Goal: Find specific page/section: Find specific page/section

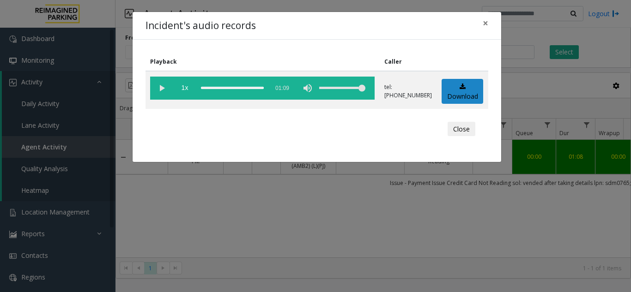
scroll to position [0, 218]
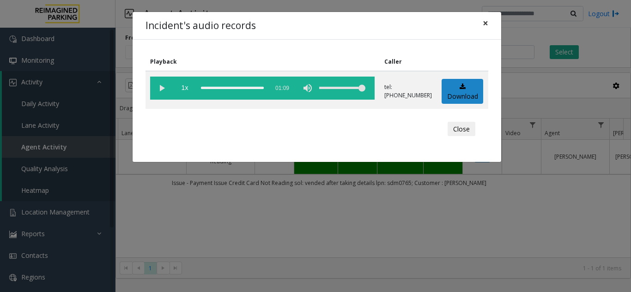
drag, startPoint x: 0, startPoint y: 0, endPoint x: 485, endPoint y: 22, distance: 485.9
click at [485, 22] on span "×" at bounding box center [486, 23] width 6 height 13
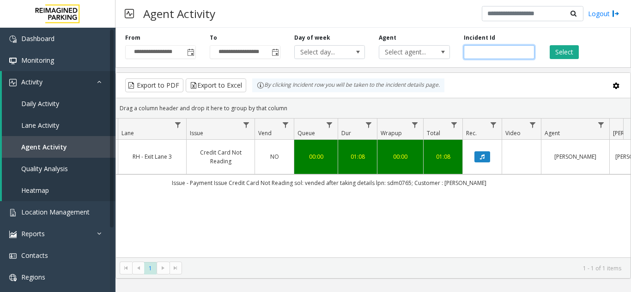
drag, startPoint x: 455, startPoint y: 54, endPoint x: 347, endPoint y: 75, distance: 110.2
click at [347, 75] on div "**********" at bounding box center [372, 151] width 515 height 255
paste input "number"
click at [492, 54] on input "number" at bounding box center [499, 52] width 71 height 14
paste input "*******"
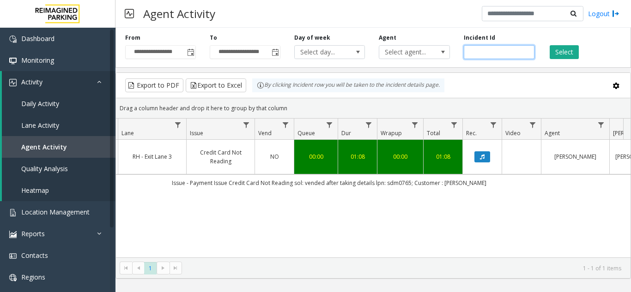
click at [470, 53] on input "number" at bounding box center [499, 52] width 71 height 14
type input "*******"
click at [569, 50] on button "Select" at bounding box center [564, 52] width 29 height 14
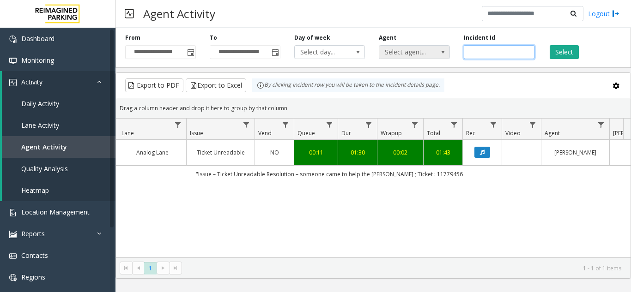
drag, startPoint x: 495, startPoint y: 49, endPoint x: 449, endPoint y: 52, distance: 45.8
click at [449, 52] on div "**********" at bounding box center [372, 46] width 515 height 44
paste input "number"
click at [470, 53] on input "number" at bounding box center [499, 52] width 71 height 14
click at [558, 53] on button "Select" at bounding box center [564, 52] width 29 height 14
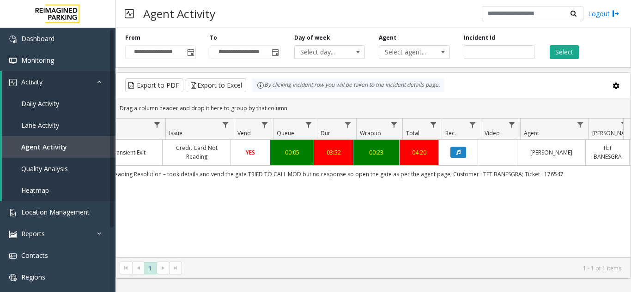
scroll to position [0, 242]
drag, startPoint x: 498, startPoint y: 51, endPoint x: 368, endPoint y: 56, distance: 130.8
click at [368, 56] on div "**********" at bounding box center [372, 46] width 515 height 44
paste input "number"
click at [568, 53] on button "Select" at bounding box center [564, 52] width 29 height 14
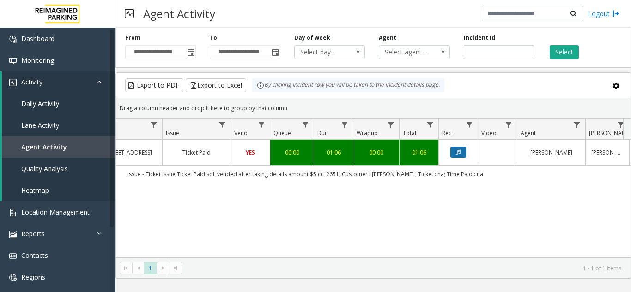
click at [460, 155] on icon "Data table" at bounding box center [458, 153] width 5 height 6
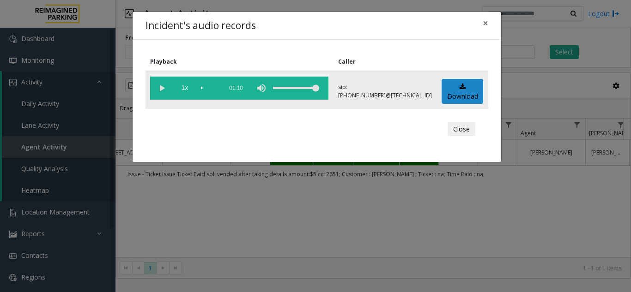
click at [157, 84] on vg-play-pause at bounding box center [161, 88] width 23 height 23
click at [187, 88] on span "1x" at bounding box center [184, 88] width 23 height 23
click at [484, 22] on span "×" at bounding box center [486, 23] width 6 height 13
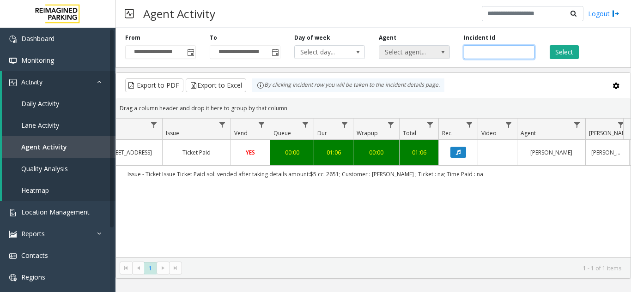
drag, startPoint x: 492, startPoint y: 48, endPoint x: 424, endPoint y: 56, distance: 68.3
click at [424, 56] on div "**********" at bounding box center [372, 46] width 515 height 44
paste input "number"
click at [562, 51] on button "Select" at bounding box center [564, 52] width 29 height 14
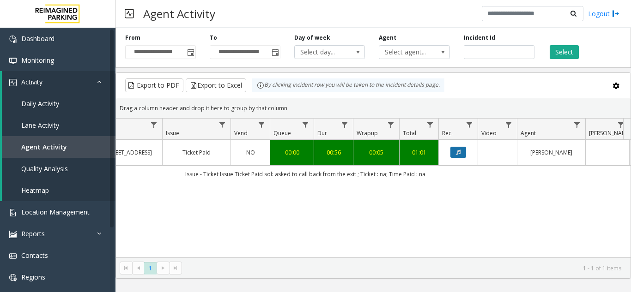
click at [452, 154] on button "Data table" at bounding box center [458, 152] width 16 height 11
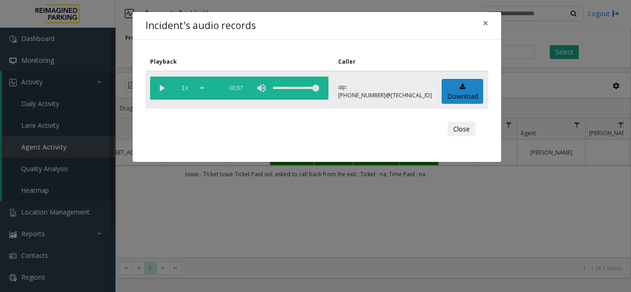
click at [185, 90] on span "1x" at bounding box center [184, 88] width 23 height 23
click at [159, 91] on vg-play-pause at bounding box center [161, 88] width 23 height 23
click at [484, 27] on span "×" at bounding box center [486, 23] width 6 height 13
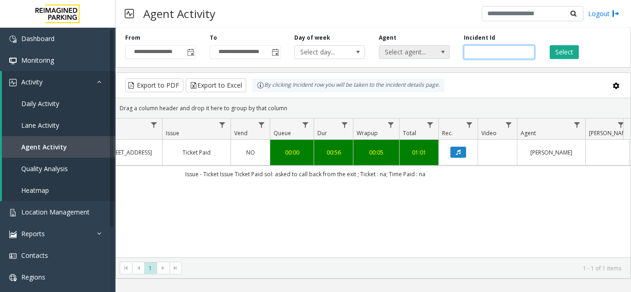
drag, startPoint x: 498, startPoint y: 54, endPoint x: 418, endPoint y: 59, distance: 80.0
click at [418, 59] on div "**********" at bounding box center [372, 46] width 515 height 44
paste input "number"
click at [559, 54] on button "Select" at bounding box center [564, 52] width 29 height 14
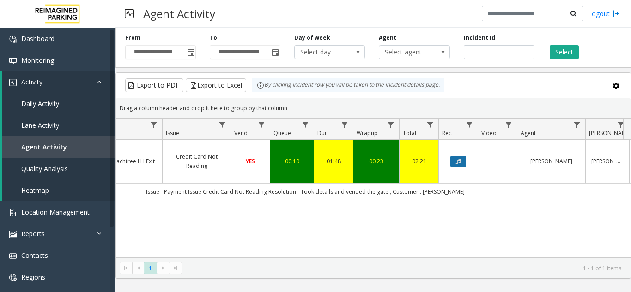
click at [463, 158] on button "Data table" at bounding box center [458, 161] width 16 height 11
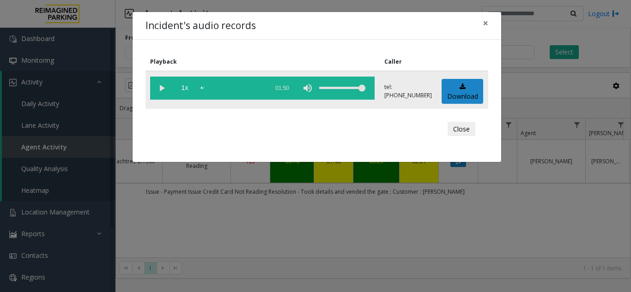
click at [162, 88] on vg-play-pause at bounding box center [161, 88] width 23 height 23
click at [252, 89] on div "scrub bar" at bounding box center [232, 88] width 63 height 23
click at [486, 25] on span "×" at bounding box center [486, 23] width 6 height 13
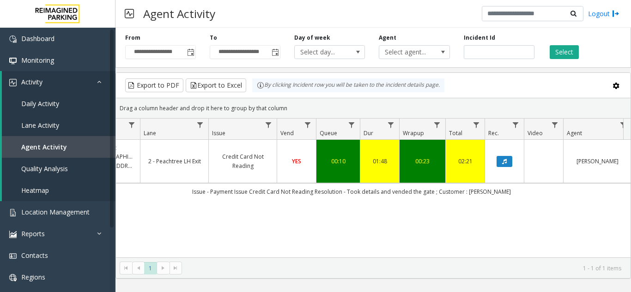
scroll to position [0, 275]
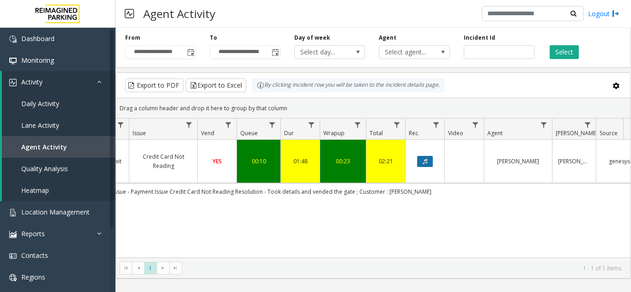
click at [429, 156] on button "Data table" at bounding box center [425, 161] width 16 height 11
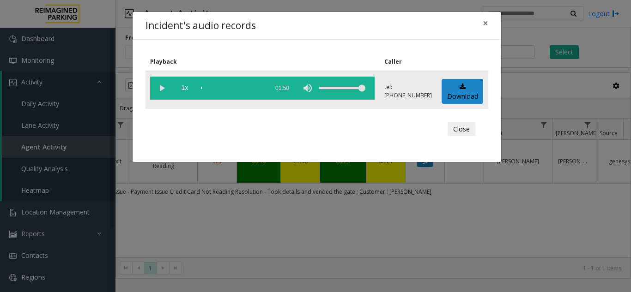
click at [159, 88] on vg-play-pause at bounding box center [161, 88] width 23 height 23
click at [256, 88] on div "scrub bar" at bounding box center [232, 88] width 63 height 23
click at [483, 26] on span "×" at bounding box center [486, 23] width 6 height 13
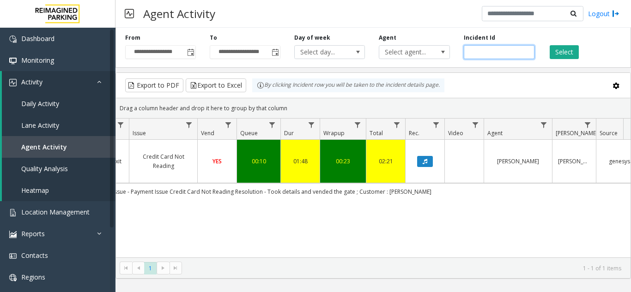
drag, startPoint x: 498, startPoint y: 50, endPoint x: 333, endPoint y: 66, distance: 165.7
click at [333, 66] on div "**********" at bounding box center [372, 46] width 515 height 44
paste input "number"
click at [560, 51] on button "Select" at bounding box center [564, 52] width 29 height 14
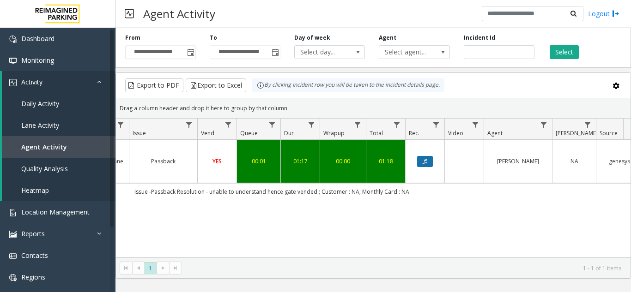
click at [422, 157] on button "Data table" at bounding box center [425, 161] width 16 height 11
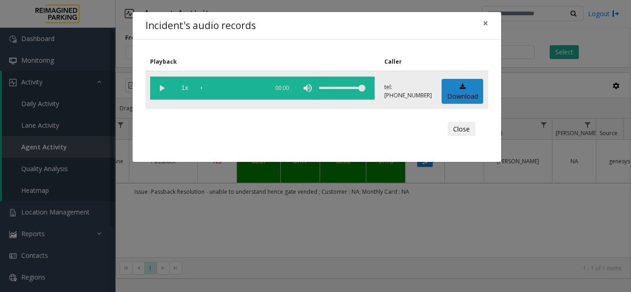
click at [160, 86] on vg-play-pause at bounding box center [161, 88] width 23 height 23
click at [161, 88] on vg-play-pause at bounding box center [161, 88] width 23 height 23
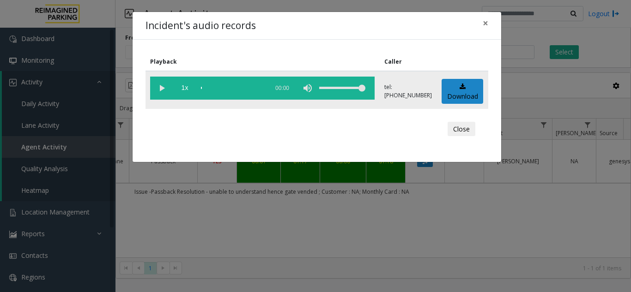
click at [161, 88] on vg-play-pause at bounding box center [161, 88] width 23 height 23
click at [488, 24] on button "×" at bounding box center [485, 23] width 18 height 23
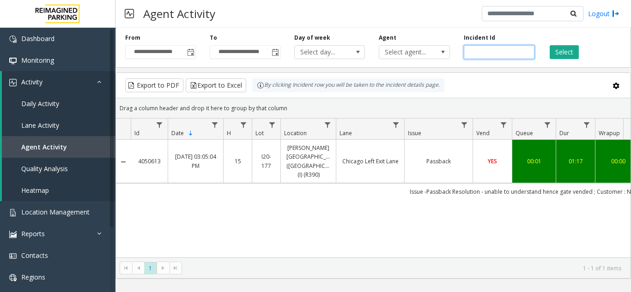
drag, startPoint x: 494, startPoint y: 55, endPoint x: 353, endPoint y: 63, distance: 141.6
click at [353, 63] on div "**********" at bounding box center [372, 46] width 515 height 44
paste input "number"
click at [562, 54] on button "Select" at bounding box center [564, 52] width 29 height 14
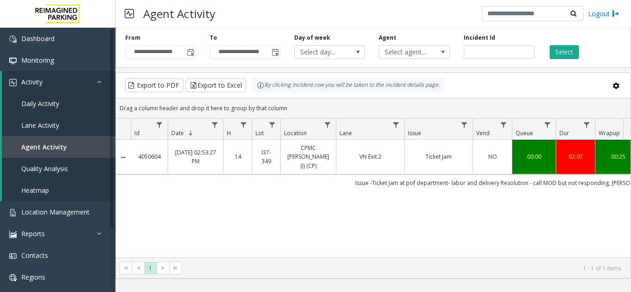
scroll to position [0, 230]
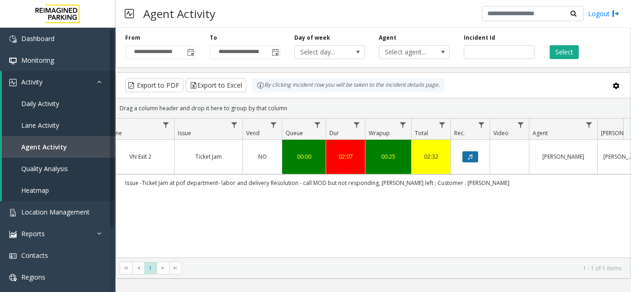
click at [474, 151] on button "Data table" at bounding box center [470, 156] width 16 height 11
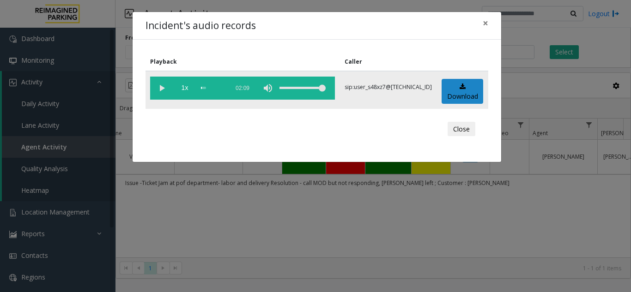
click at [218, 89] on div "scrub bar" at bounding box center [212, 88] width 23 height 23
click at [162, 87] on vg-play-pause at bounding box center [161, 88] width 23 height 23
click at [223, 88] on div "scrub bar" at bounding box center [212, 88] width 23 height 23
click at [487, 21] on span "×" at bounding box center [486, 23] width 6 height 13
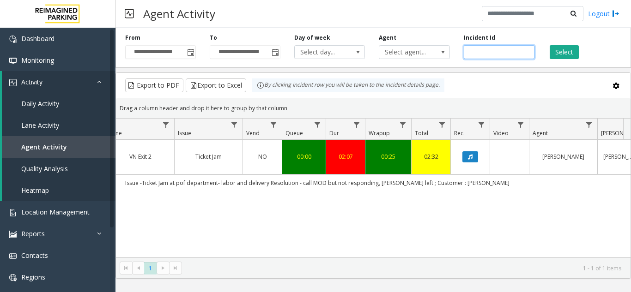
drag, startPoint x: 494, startPoint y: 52, endPoint x: 405, endPoint y: 60, distance: 89.5
click at [405, 60] on div "**********" at bounding box center [372, 46] width 515 height 44
paste input "number"
click at [562, 54] on button "Select" at bounding box center [564, 52] width 29 height 14
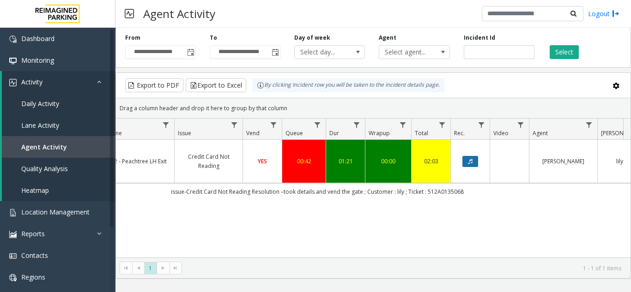
click at [467, 156] on button "Data table" at bounding box center [470, 161] width 16 height 11
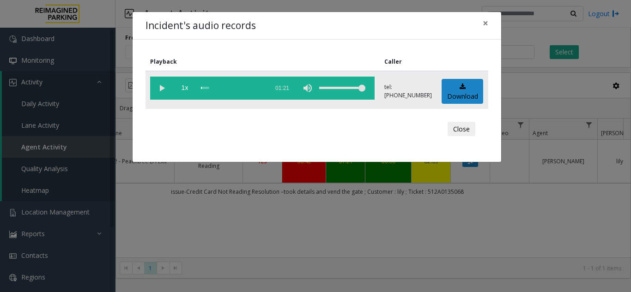
click at [162, 85] on vg-play-pause at bounding box center [161, 88] width 23 height 23
click at [246, 85] on div "scrub bar" at bounding box center [232, 88] width 63 height 23
click at [484, 24] on span "×" at bounding box center [486, 23] width 6 height 13
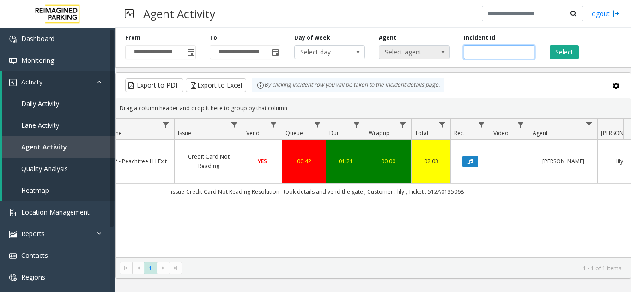
drag, startPoint x: 500, startPoint y: 51, endPoint x: 399, endPoint y: 51, distance: 100.2
click at [399, 51] on div "**********" at bounding box center [372, 46] width 515 height 44
paste input "number"
type input "*******"
click at [571, 51] on button "Select" at bounding box center [564, 52] width 29 height 14
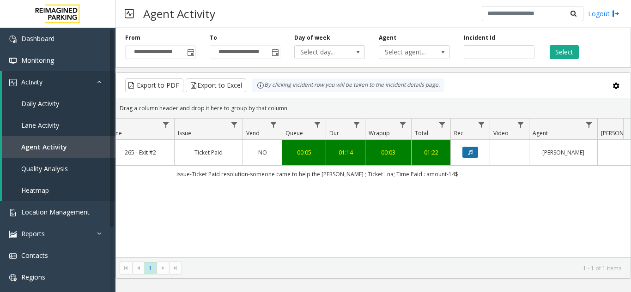
click at [477, 155] on button "Data table" at bounding box center [470, 152] width 16 height 11
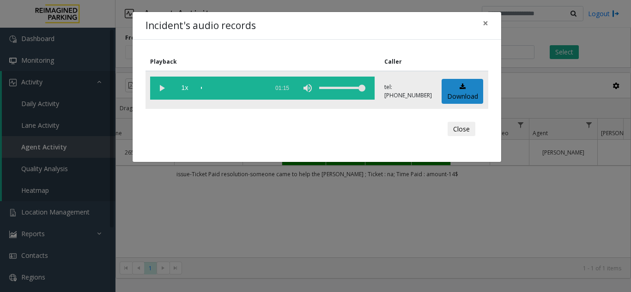
click at [239, 85] on div "scrub bar" at bounding box center [232, 88] width 63 height 23
click at [159, 87] on vg-play-pause at bounding box center [161, 88] width 23 height 23
click at [254, 87] on div "scrub bar" at bounding box center [232, 88] width 63 height 23
click at [234, 87] on div "scrub bar" at bounding box center [232, 88] width 63 height 23
drag, startPoint x: 484, startPoint y: 23, endPoint x: 477, endPoint y: 25, distance: 7.5
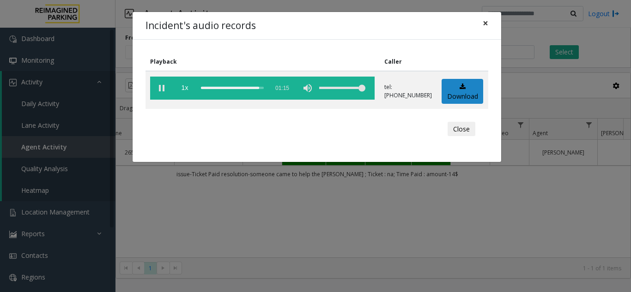
click at [483, 23] on span "×" at bounding box center [486, 23] width 6 height 13
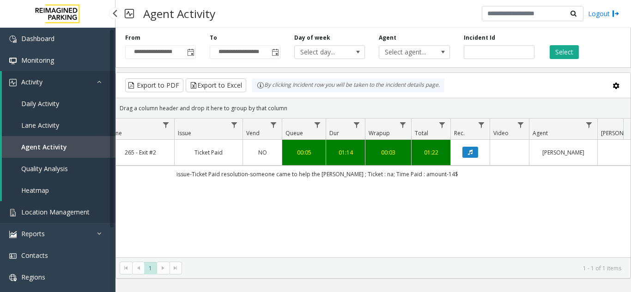
click at [50, 208] on span "Location Management" at bounding box center [55, 212] width 68 height 9
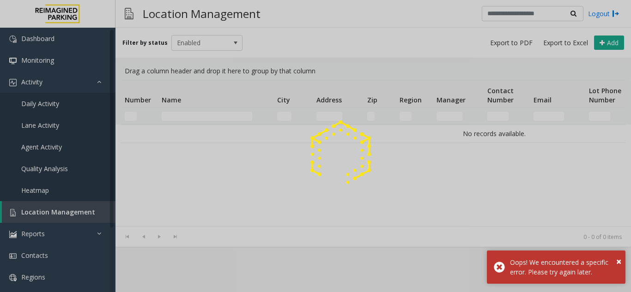
click at [53, 215] on div at bounding box center [315, 146] width 631 height 292
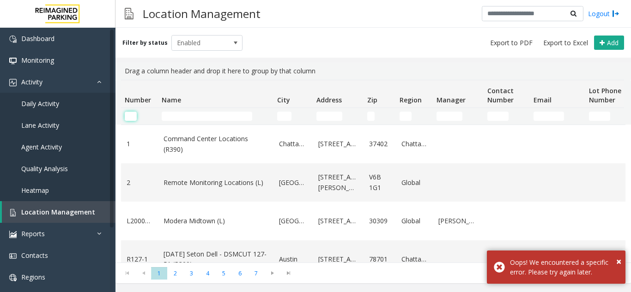
click at [129, 116] on input "Number Filter" at bounding box center [131, 116] width 12 height 9
paste input "*****"
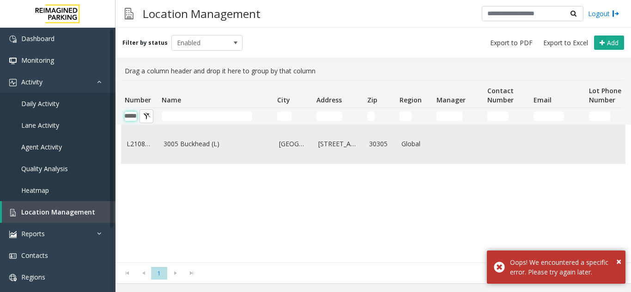
type input "*****"
click at [199, 144] on link "3005 Buckhead (L)" at bounding box center [215, 144] width 104 height 10
